Goal: Navigation & Orientation: Understand site structure

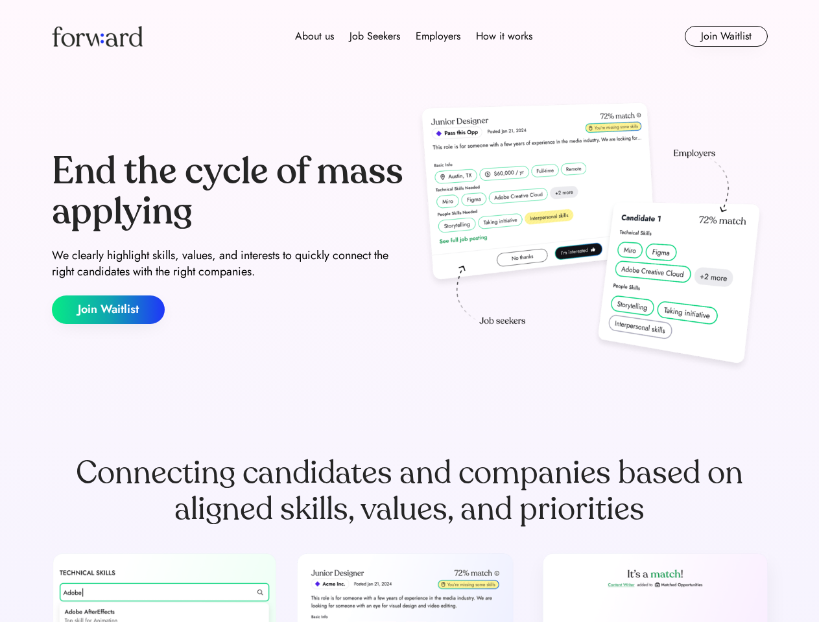
click at [409, 311] on div "End the cycle of mass applying We clearly highlight skills, values, and interes…" at bounding box center [410, 238] width 716 height 279
click at [410, 36] on div "About us Job Seekers Employers How it works" at bounding box center [413, 37] width 511 height 16
click at [97, 36] on img at bounding box center [97, 36] width 91 height 21
click at [414, 36] on div "About us Job Seekers Employers How it works" at bounding box center [413, 37] width 511 height 16
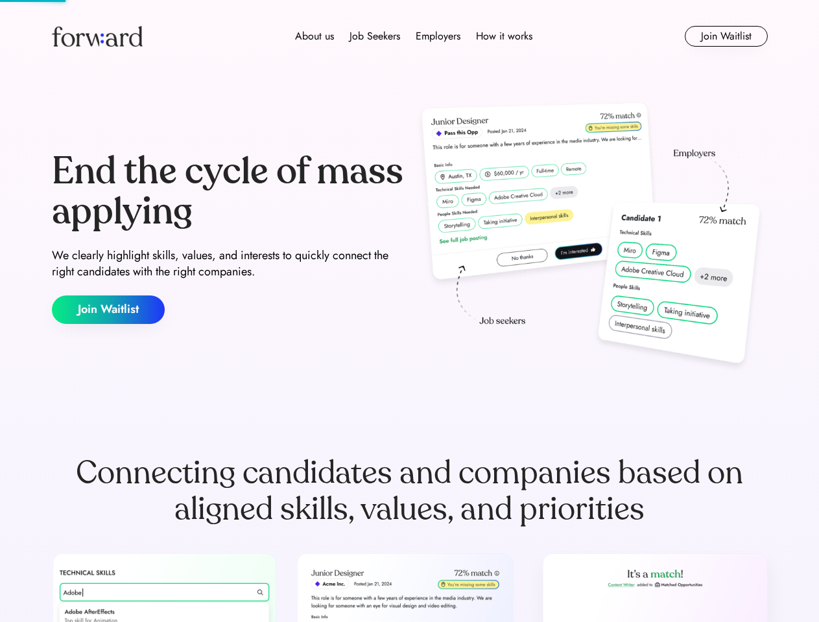
click at [314, 36] on div "About us" at bounding box center [314, 37] width 39 height 16
click at [375, 36] on div "Job Seekers" at bounding box center [374, 37] width 51 height 16
click at [438, 36] on div "Employers" at bounding box center [437, 37] width 45 height 16
click at [503, 36] on div "How it works" at bounding box center [504, 37] width 56 height 16
click at [725, 36] on button "Join Waitlist" at bounding box center [725, 36] width 83 height 21
